Goal: Task Accomplishment & Management: Use online tool/utility

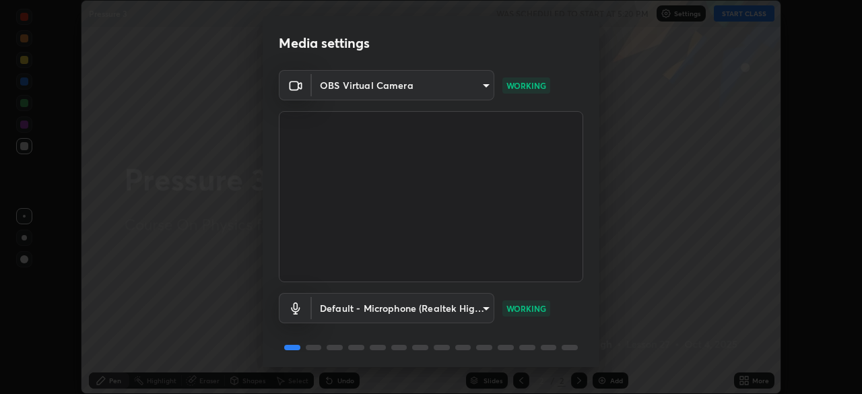
scroll to position [48, 0]
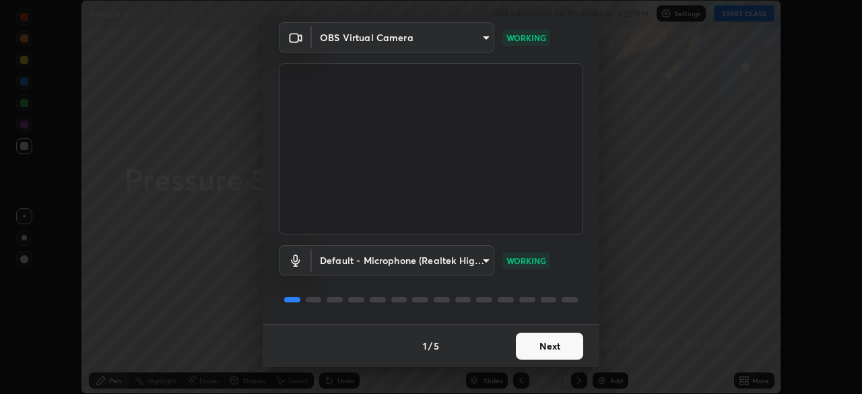
click at [547, 347] on button "Next" at bounding box center [549, 346] width 67 height 27
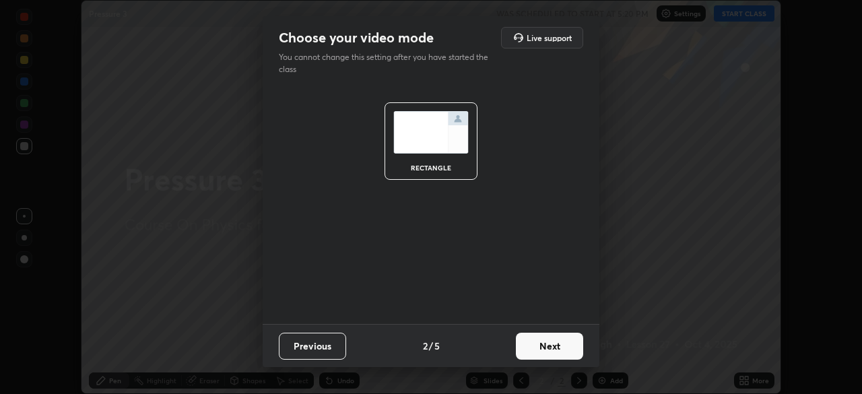
click at [550, 350] on button "Next" at bounding box center [549, 346] width 67 height 27
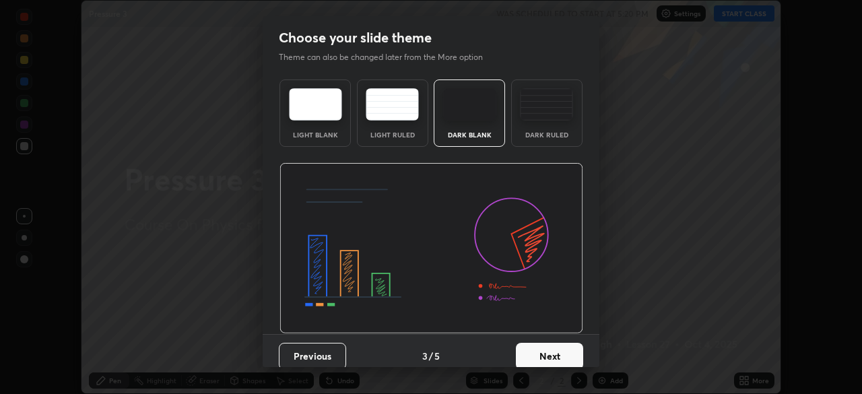
click at [558, 344] on button "Next" at bounding box center [549, 356] width 67 height 27
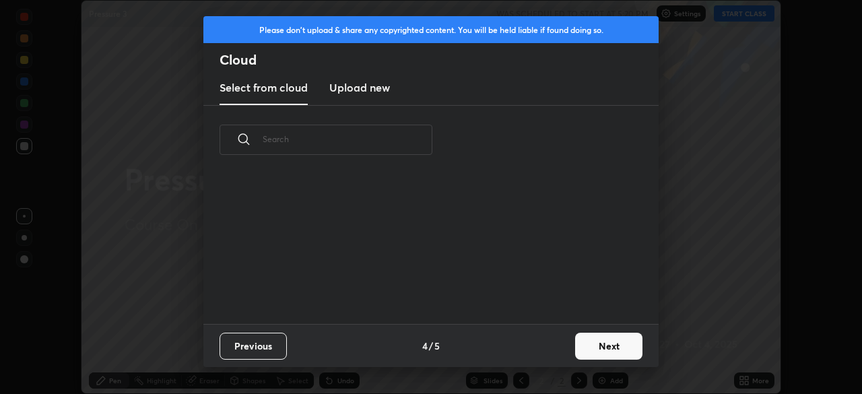
click at [586, 341] on button "Next" at bounding box center [608, 346] width 67 height 27
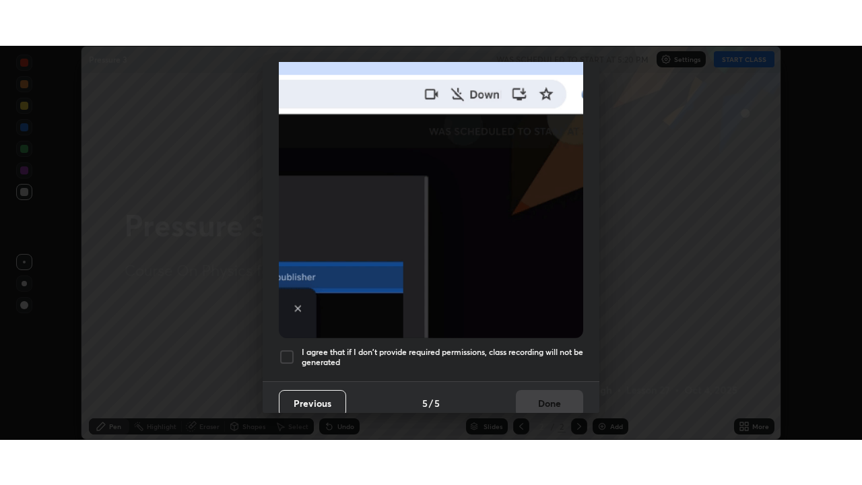
scroll to position [323, 0]
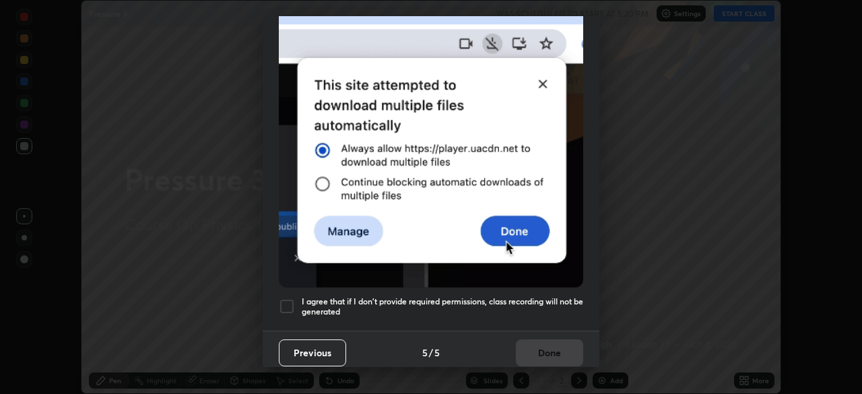
click at [291, 299] on div at bounding box center [287, 306] width 16 height 16
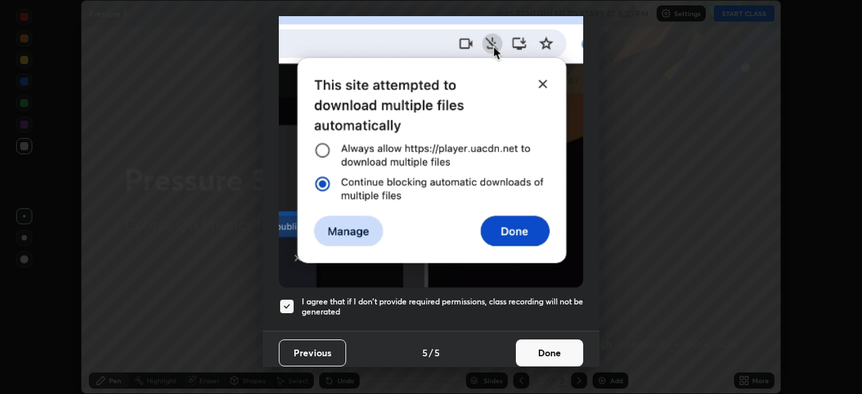
click at [565, 349] on button "Done" at bounding box center [549, 352] width 67 height 27
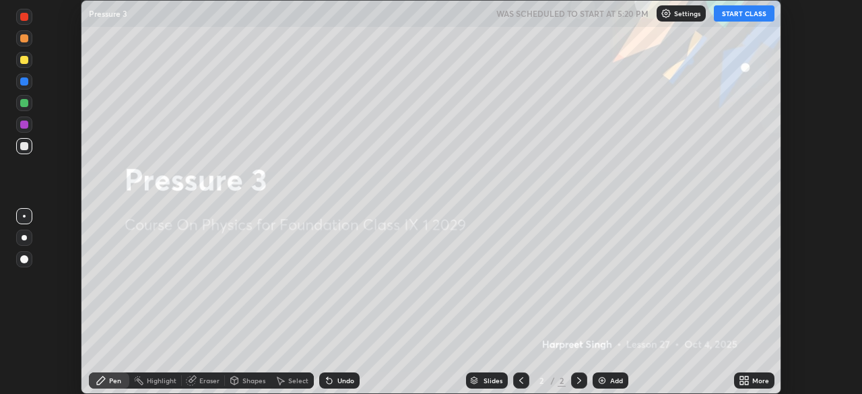
click at [741, 13] on button "START CLASS" at bounding box center [744, 13] width 61 height 16
click at [762, 378] on div "More" at bounding box center [760, 380] width 17 height 7
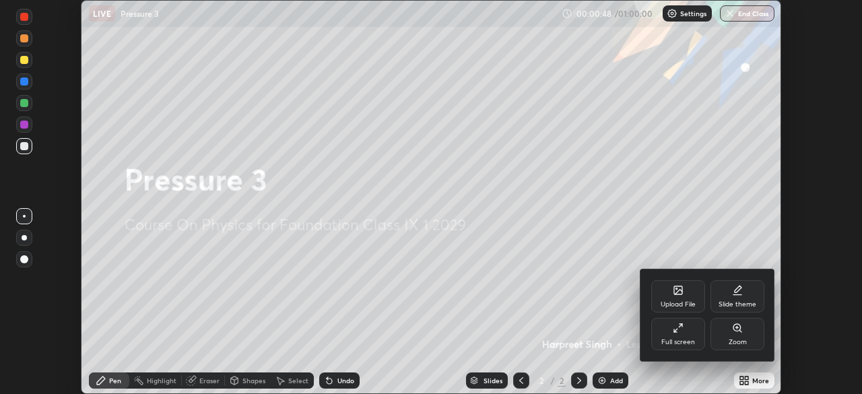
click at [675, 308] on div "Upload File" at bounding box center [678, 304] width 35 height 7
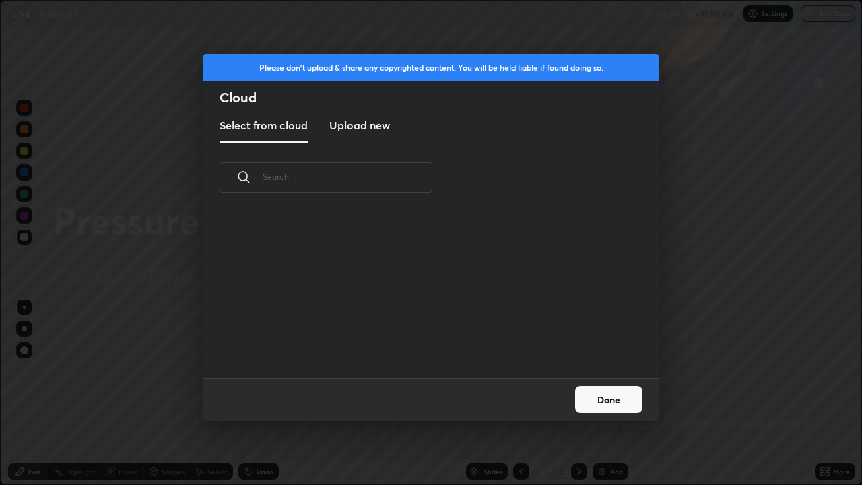
scroll to position [166, 432]
click at [697, 141] on div "Please don't upload & share any copyrighted content. You will be held liable if…" at bounding box center [431, 242] width 862 height 485
click at [695, 143] on div "Please don't upload & share any copyrighted content. You will be held liable if…" at bounding box center [431, 242] width 862 height 485
click at [609, 393] on button "Done" at bounding box center [608, 399] width 67 height 27
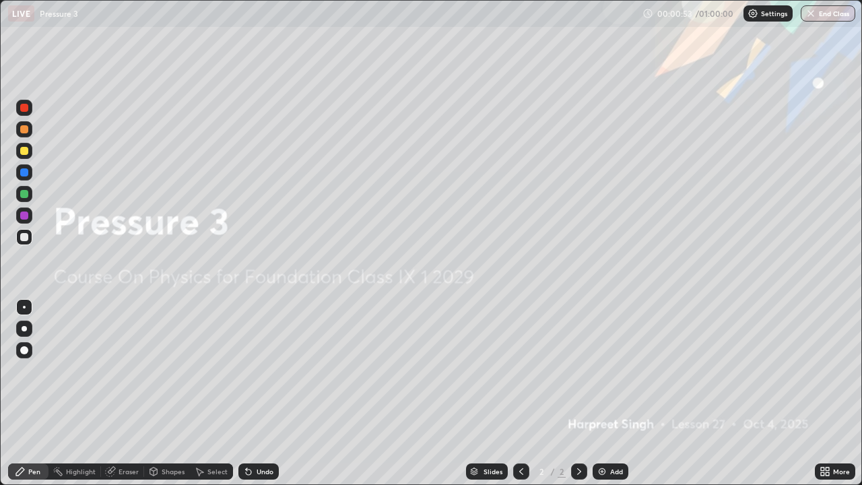
click at [613, 393] on div "Add" at bounding box center [616, 471] width 13 height 7
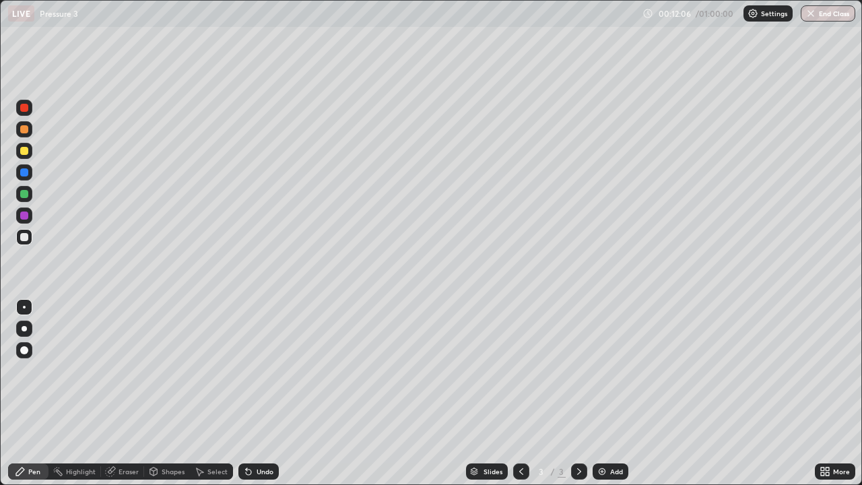
click at [610, 393] on div "Add" at bounding box center [616, 471] width 13 height 7
click at [24, 154] on div at bounding box center [24, 151] width 8 height 8
click at [520, 393] on icon at bounding box center [521, 471] width 11 height 11
click at [580, 393] on icon at bounding box center [579, 471] width 11 height 11
click at [26, 237] on div at bounding box center [24, 237] width 8 height 8
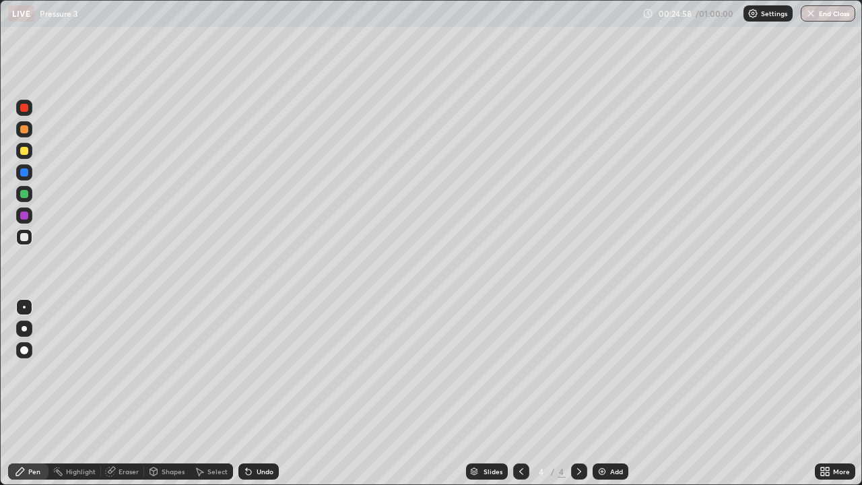
click at [519, 393] on icon at bounding box center [521, 471] width 11 height 11
click at [574, 393] on icon at bounding box center [579, 471] width 11 height 11
click at [614, 393] on div "Add" at bounding box center [616, 471] width 13 height 7
click at [29, 153] on div at bounding box center [24, 151] width 16 height 16
click at [26, 240] on div at bounding box center [24, 237] width 8 height 8
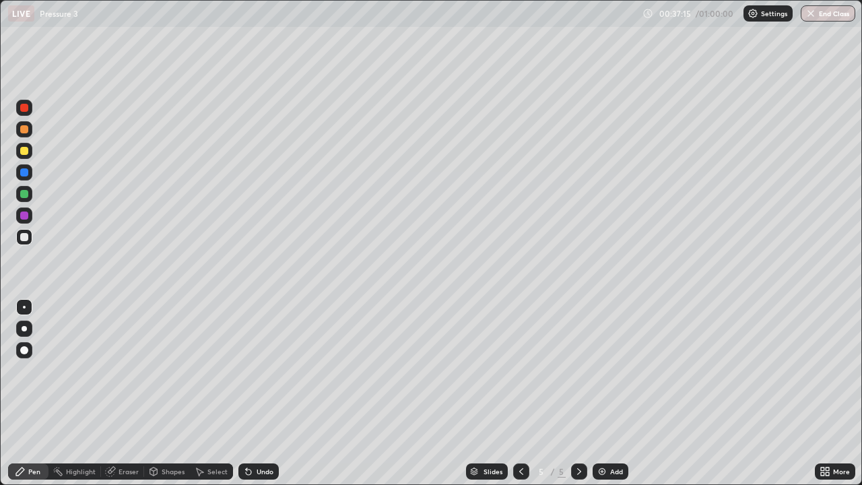
click at [523, 393] on icon at bounding box center [521, 471] width 11 height 11
click at [577, 393] on icon at bounding box center [579, 471] width 4 height 7
click at [615, 393] on div "Add" at bounding box center [616, 471] width 13 height 7
click at [127, 393] on div "Eraser" at bounding box center [129, 471] width 20 height 7
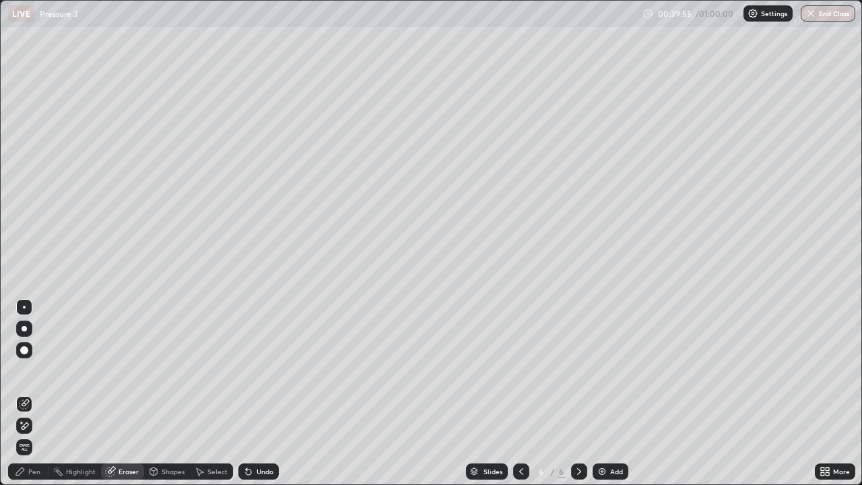
click at [34, 393] on div "Pen" at bounding box center [34, 471] width 12 height 7
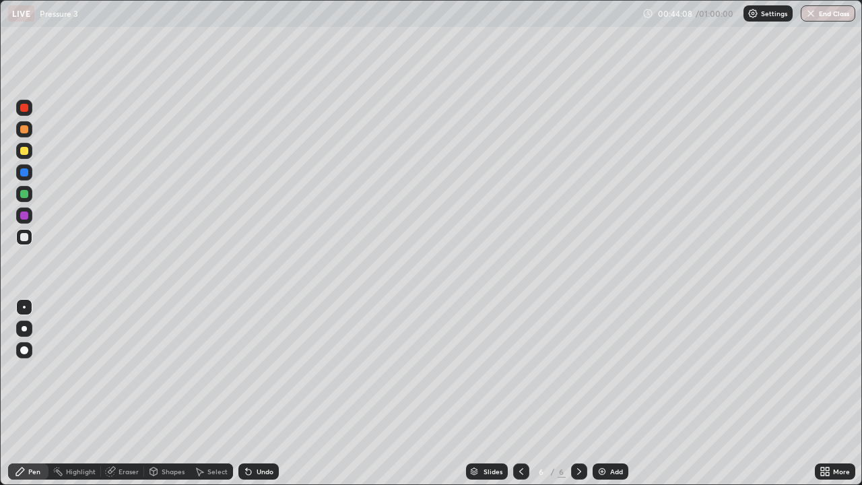
click at [516, 393] on icon at bounding box center [521, 471] width 11 height 11
click at [129, 393] on div "Eraser" at bounding box center [129, 471] width 20 height 7
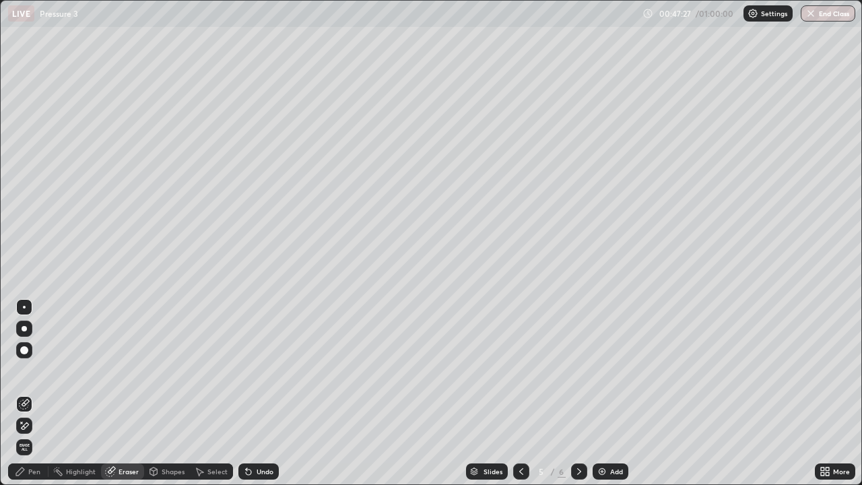
click at [28, 393] on div "Pen" at bounding box center [28, 471] width 40 height 27
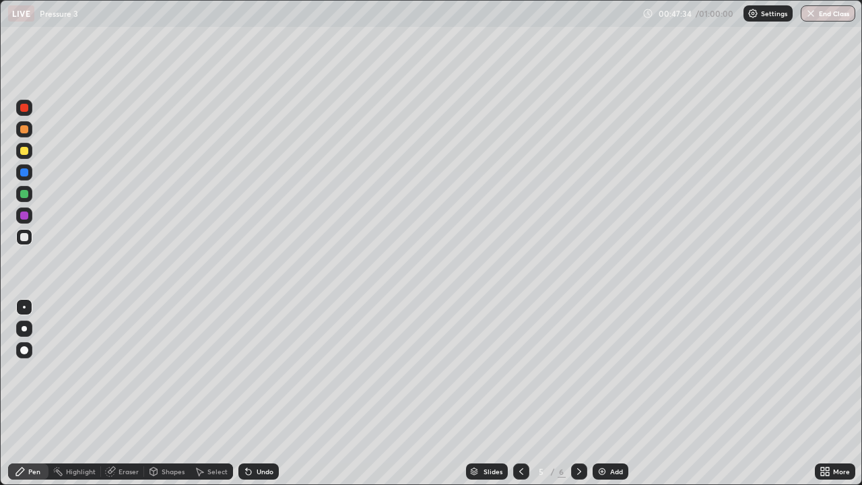
click at [28, 151] on div at bounding box center [24, 151] width 8 height 8
click at [119, 393] on div "Eraser" at bounding box center [129, 471] width 20 height 7
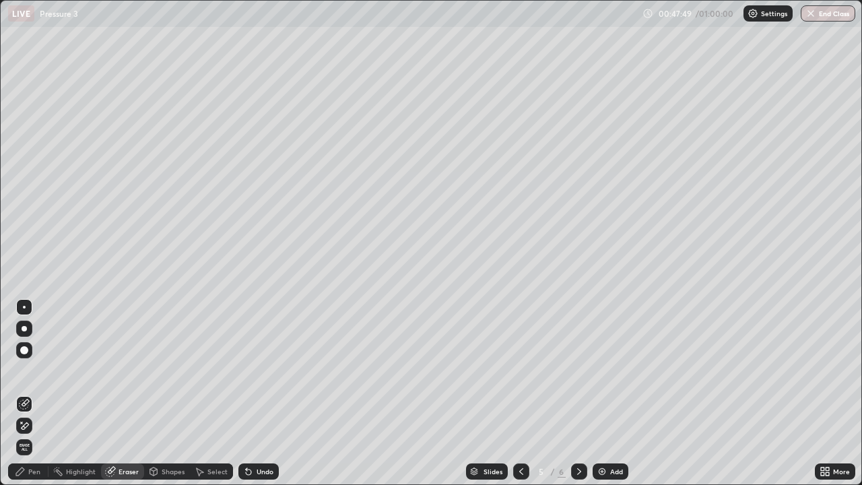
click at [34, 393] on div "Pen" at bounding box center [28, 471] width 40 height 16
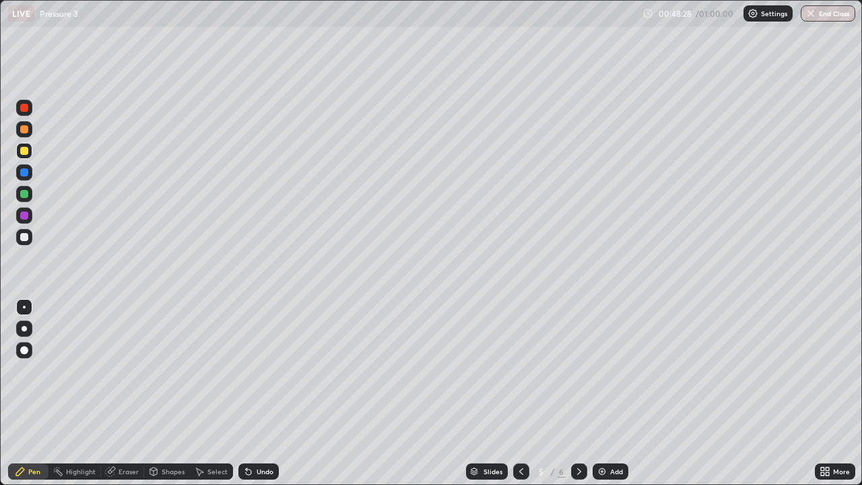
click at [26, 195] on div at bounding box center [24, 194] width 8 height 8
click at [579, 393] on icon at bounding box center [579, 471] width 11 height 11
click at [614, 393] on div "Add" at bounding box center [616, 471] width 13 height 7
click at [128, 393] on div "Eraser" at bounding box center [129, 471] width 20 height 7
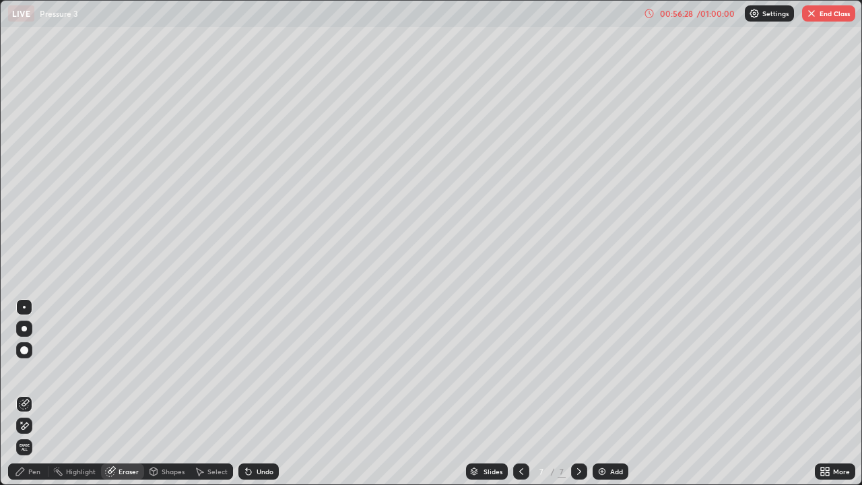
click at [34, 393] on div "Pen" at bounding box center [28, 471] width 40 height 16
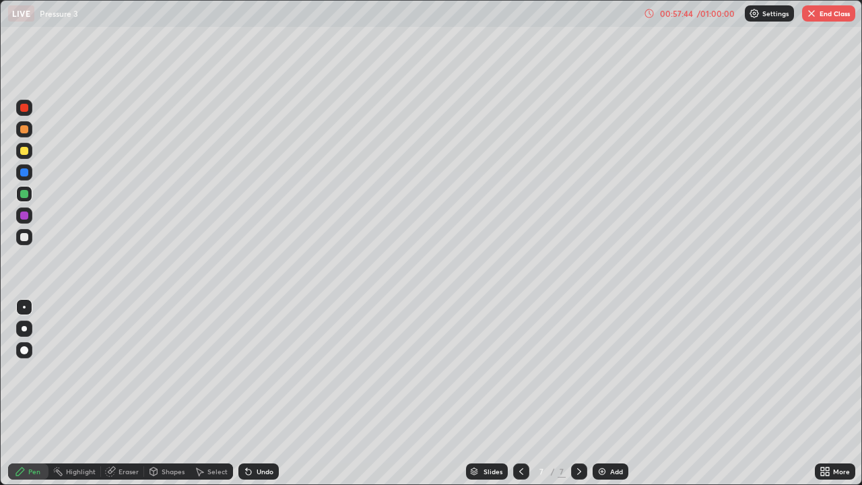
click at [24, 238] on div at bounding box center [24, 237] width 8 height 8
click at [127, 393] on div "Eraser" at bounding box center [129, 471] width 20 height 7
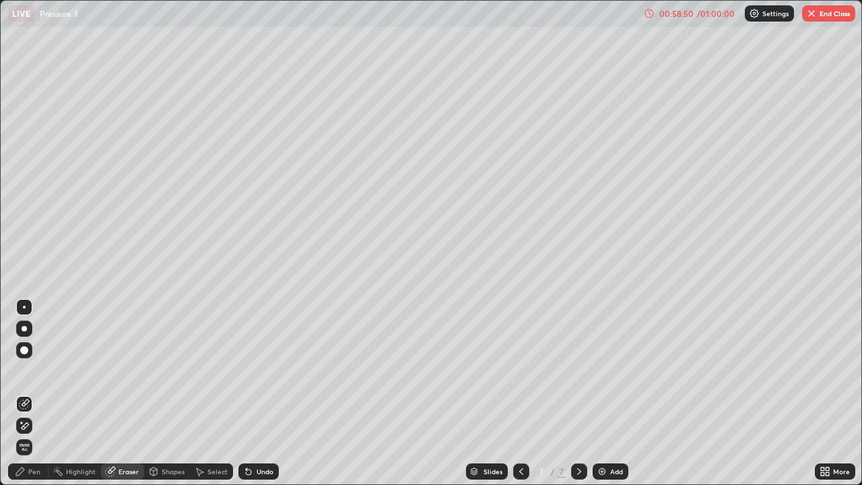
click at [33, 393] on div "Pen" at bounding box center [34, 471] width 12 height 7
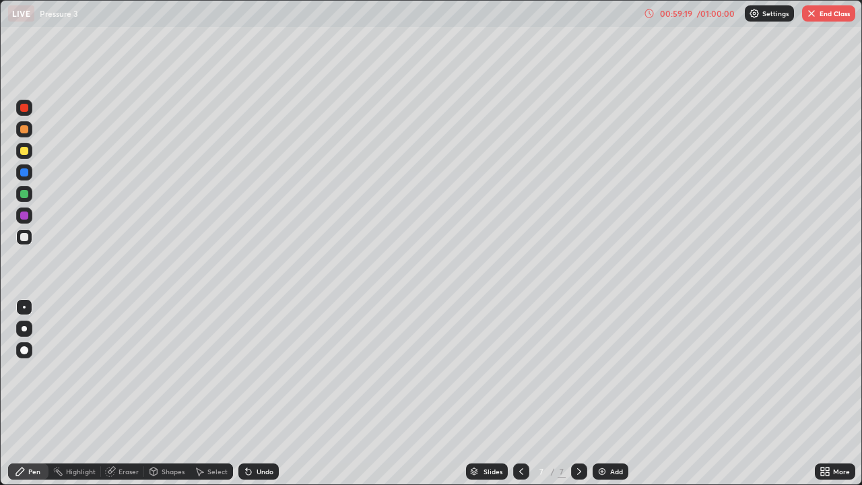
click at [26, 154] on div at bounding box center [24, 151] width 8 height 8
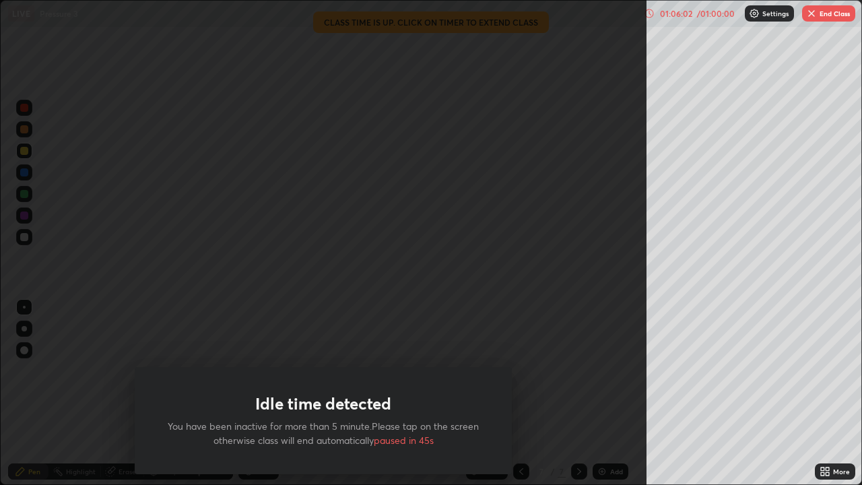
click at [829, 10] on button "End Class" at bounding box center [828, 13] width 53 height 16
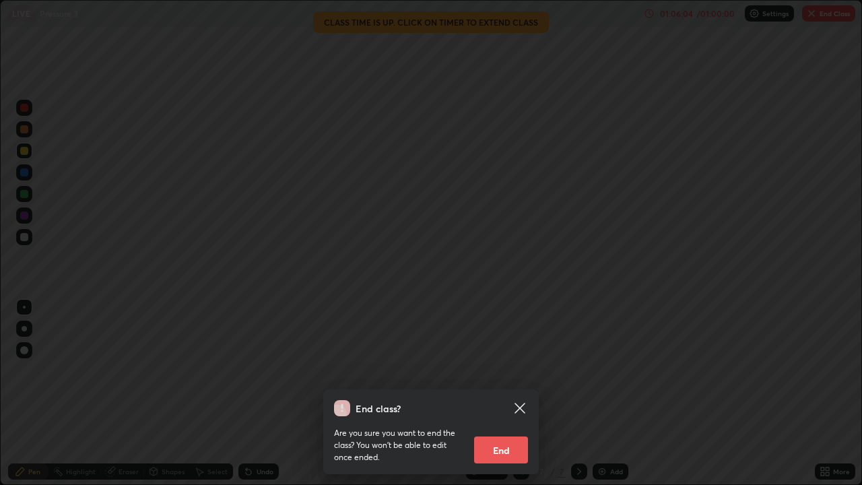
click at [502, 393] on button "End" at bounding box center [501, 449] width 54 height 27
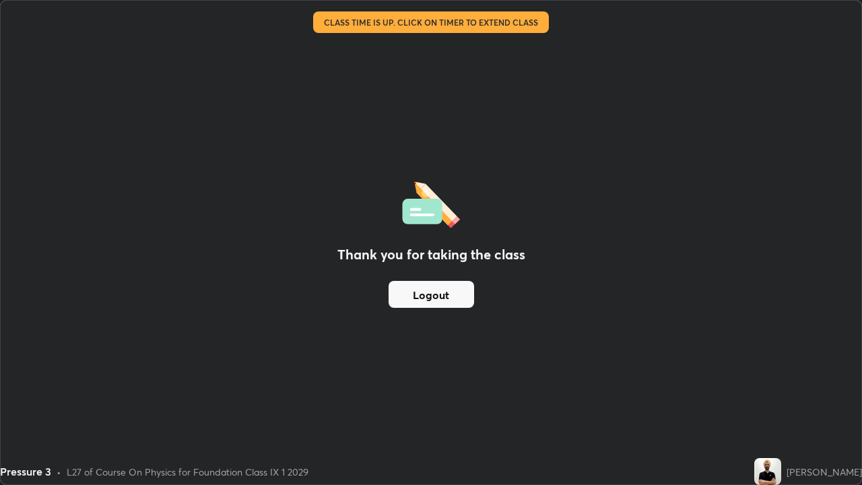
click at [446, 300] on button "Logout" at bounding box center [432, 294] width 86 height 27
